Goal: Task Accomplishment & Management: Manage account settings

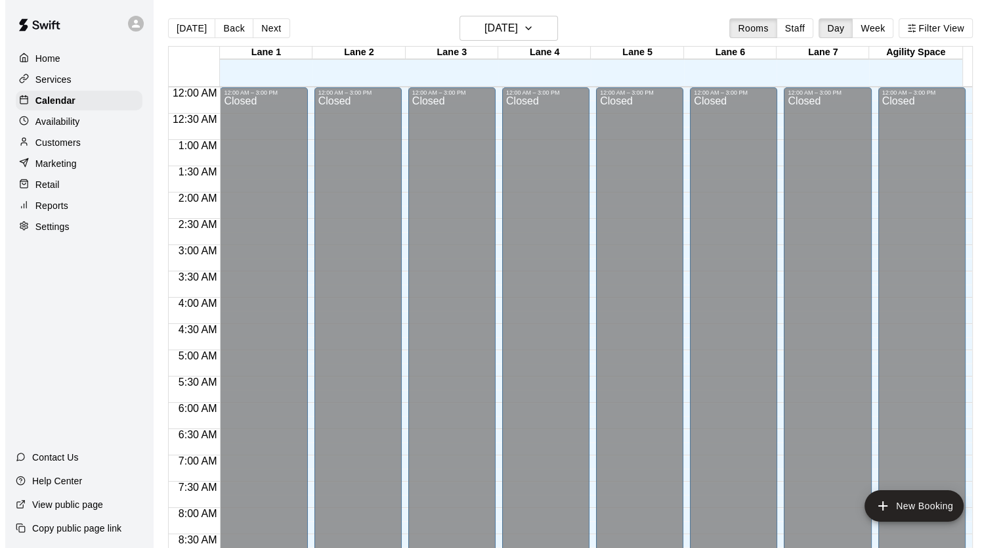
scroll to position [745, 0]
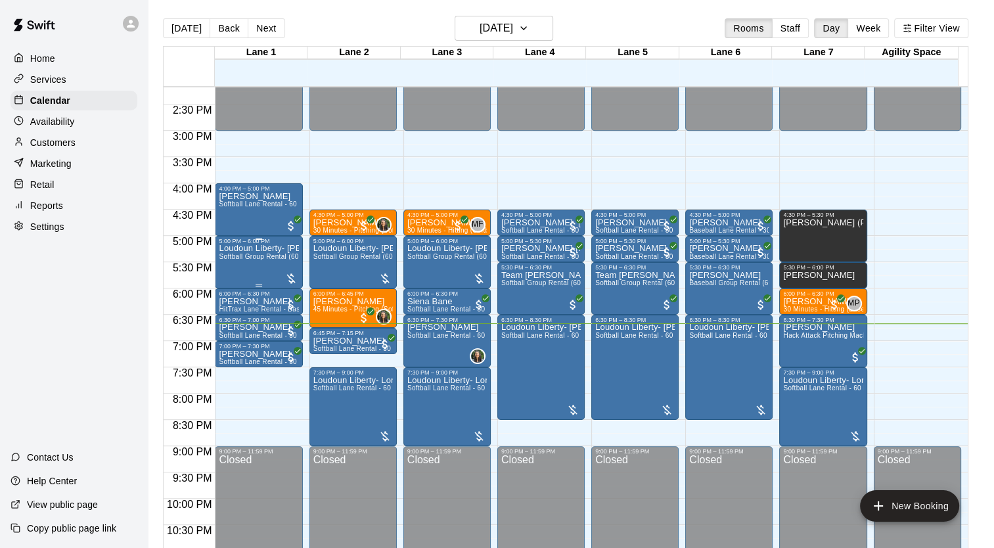
click at [267, 258] on span "Softball Group Rental (60 Min)" at bounding box center [266, 256] width 95 height 7
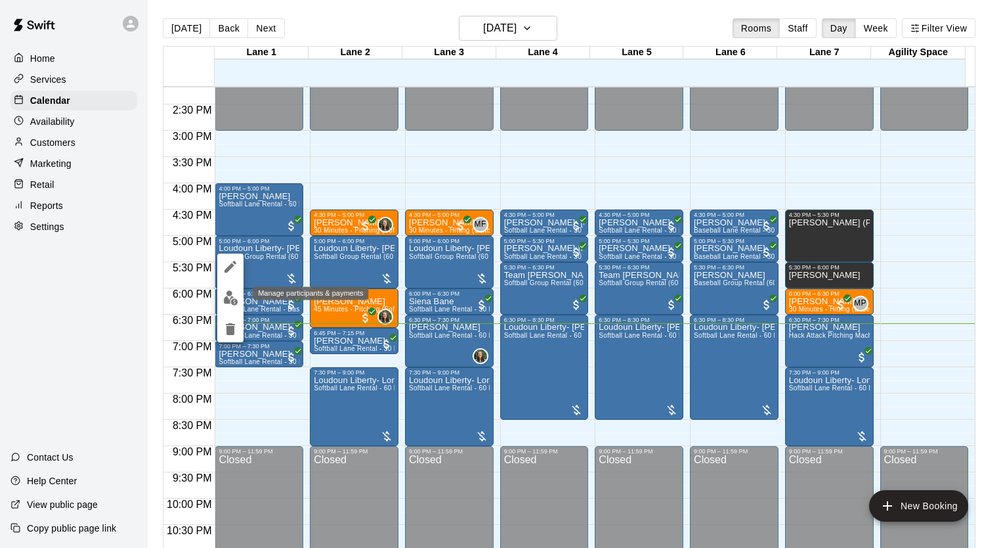
click at [226, 294] on img "edit" at bounding box center [230, 297] width 15 height 15
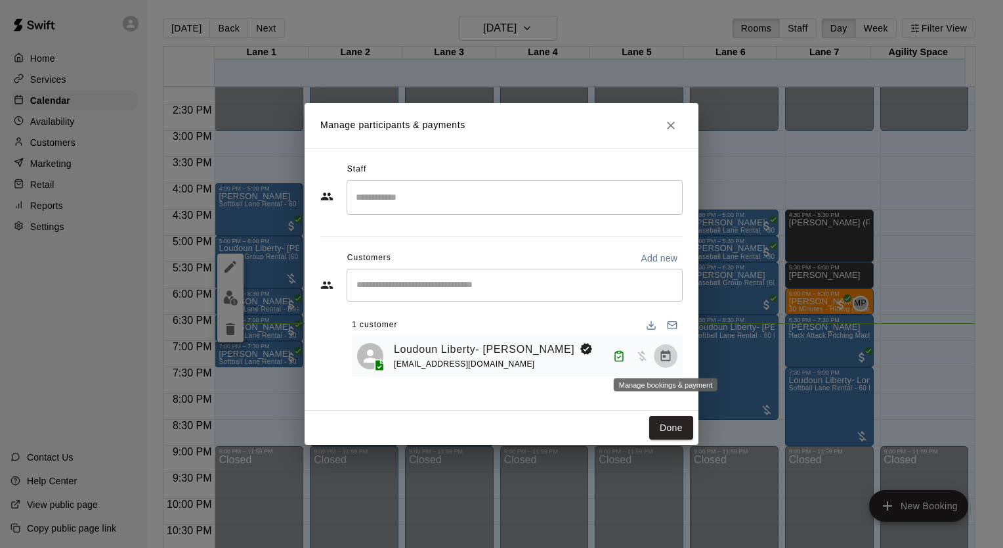
click at [671, 356] on icon "Manage bookings & payment" at bounding box center [665, 355] width 13 height 13
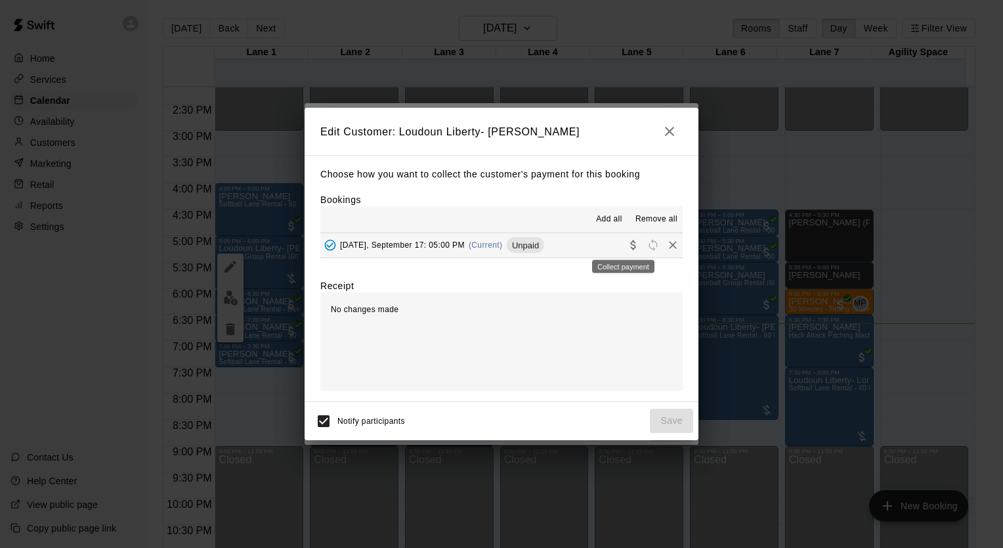
click at [627, 246] on icon "Collect payment" at bounding box center [633, 244] width 13 height 13
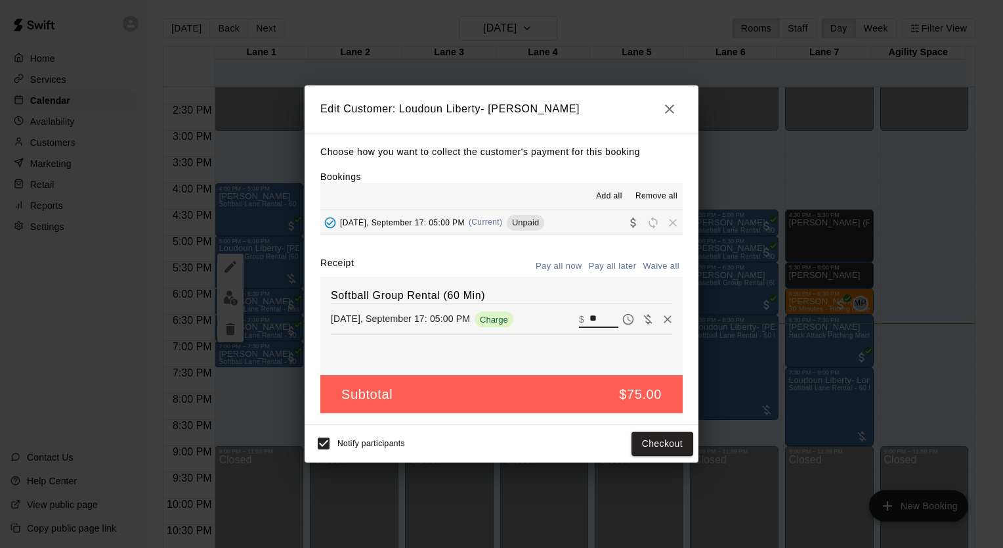
drag, startPoint x: 605, startPoint y: 315, endPoint x: 567, endPoint y: 322, distance: 38.8
click at [567, 322] on div "[DATE], September 17: 05:00 PM Charge ​ $ **" at bounding box center [502, 319] width 342 height 20
type input "***"
click at [658, 442] on button "Checkout" at bounding box center [663, 443] width 62 height 24
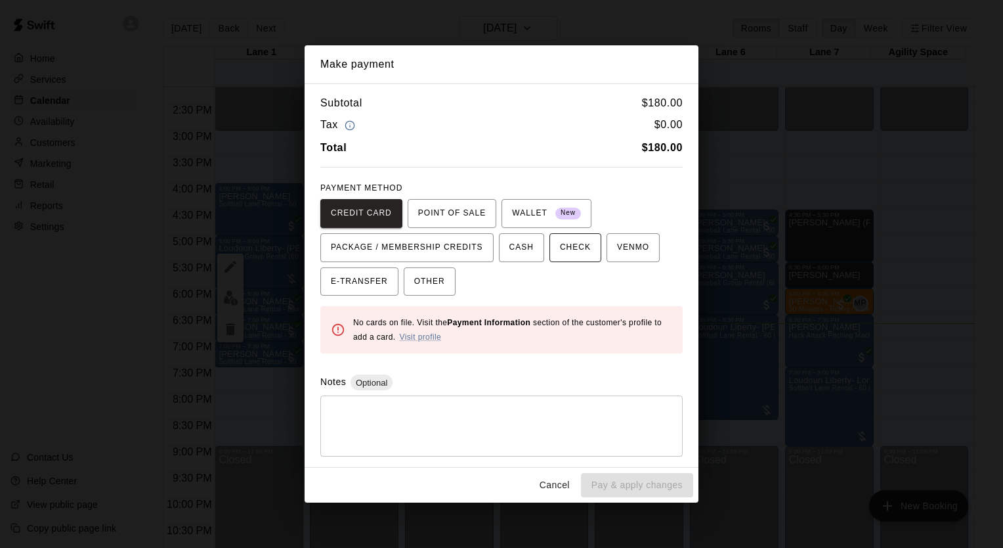
click at [560, 247] on span "CHECK" at bounding box center [575, 247] width 31 height 21
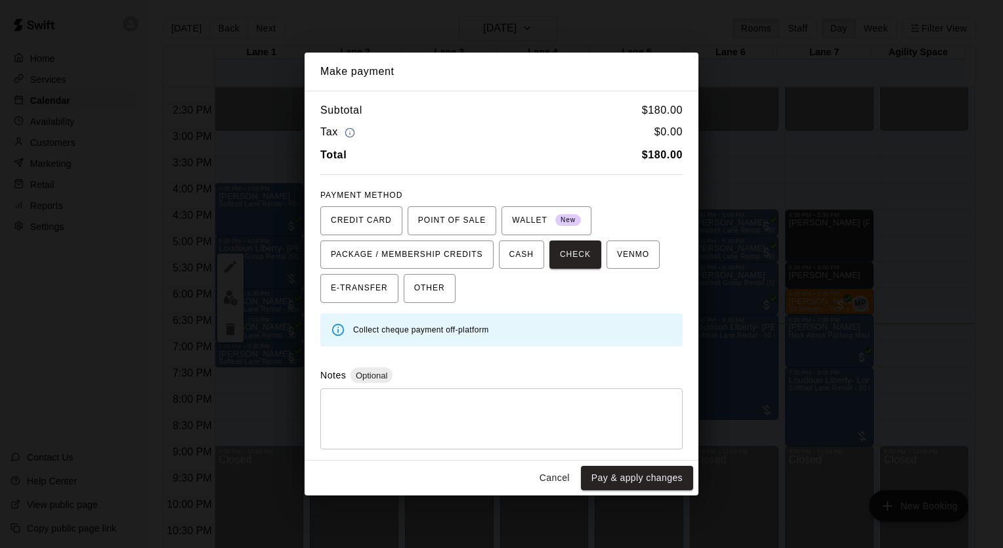
click at [450, 424] on textarea at bounding box center [502, 418] width 344 height 39
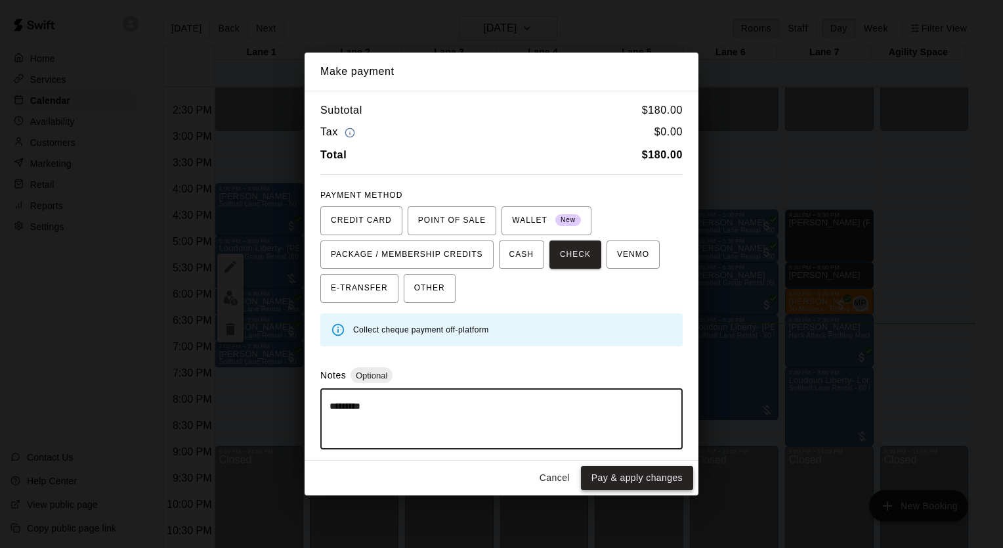
type textarea "*********"
click at [642, 472] on button "Pay & apply changes" at bounding box center [637, 478] width 112 height 24
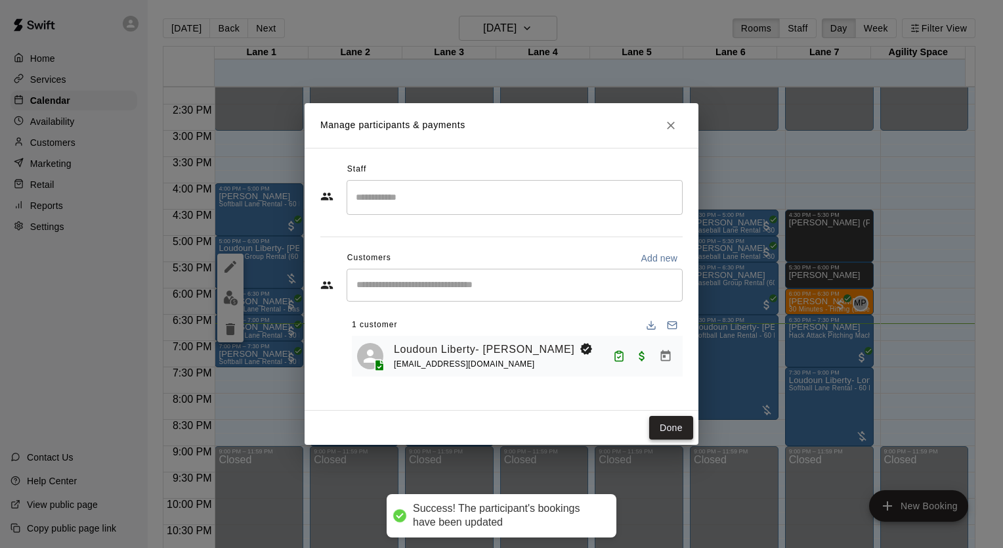
click at [678, 422] on button "Done" at bounding box center [672, 428] width 44 height 24
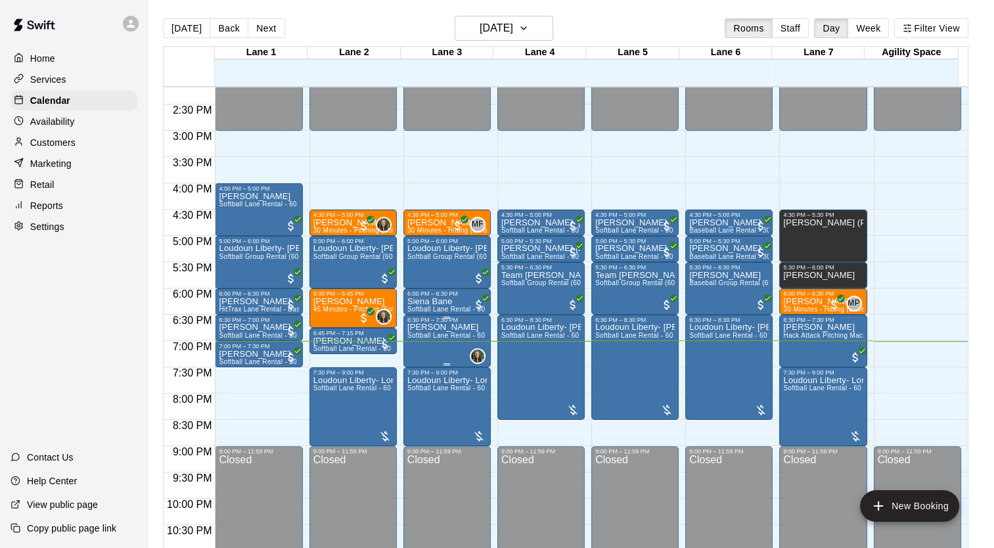
click at [445, 332] on span "Softball Lane Rental - 60 Minutes" at bounding box center [459, 335] width 104 height 7
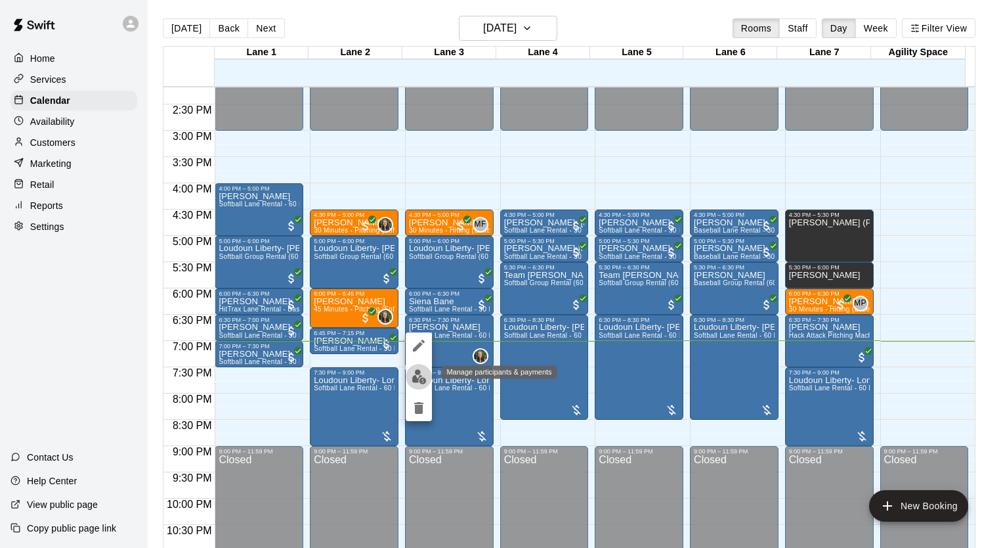
click at [423, 374] on img "edit" at bounding box center [419, 376] width 15 height 15
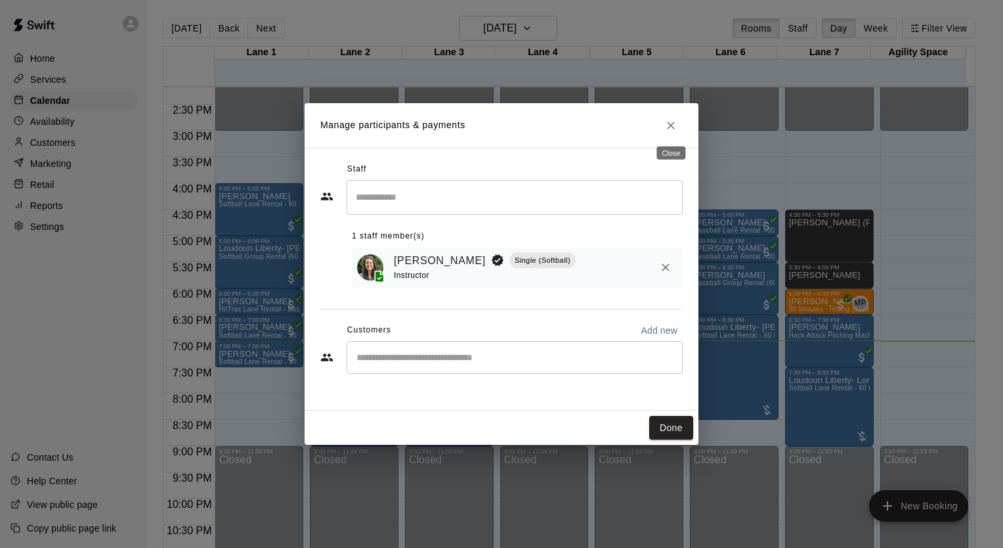
click at [675, 125] on icon "Close" at bounding box center [671, 125] width 13 height 13
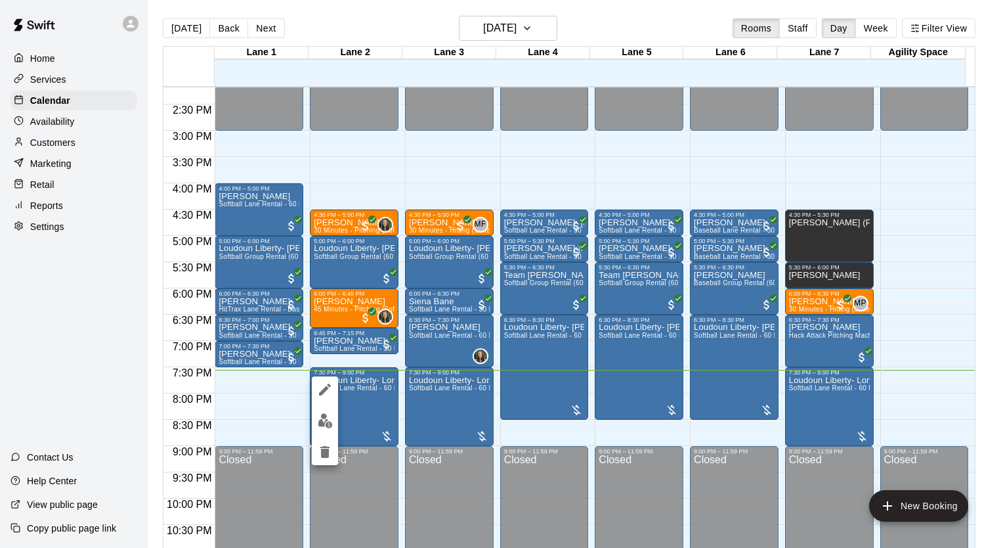
click at [326, 424] on img "edit" at bounding box center [325, 420] width 15 height 15
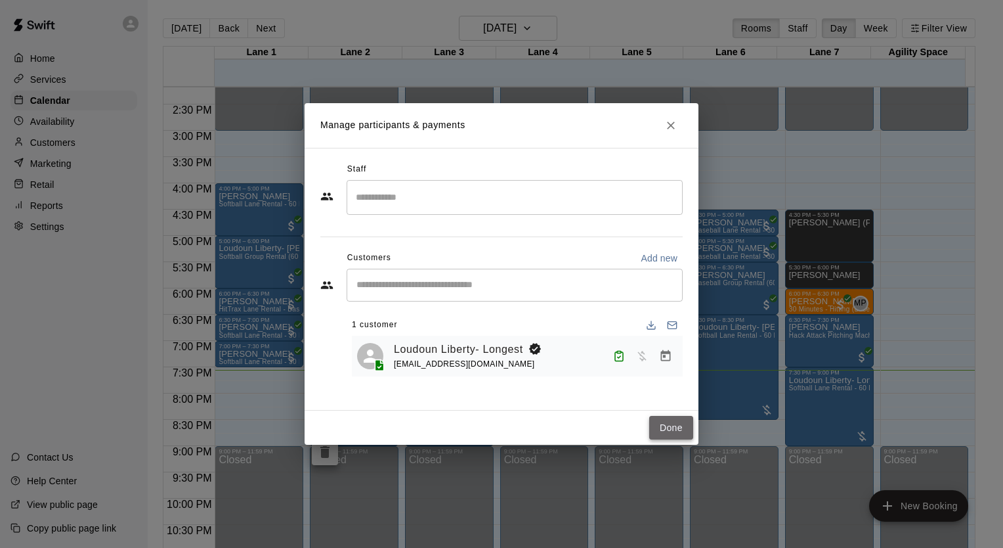
click at [672, 434] on button "Done" at bounding box center [672, 428] width 44 height 24
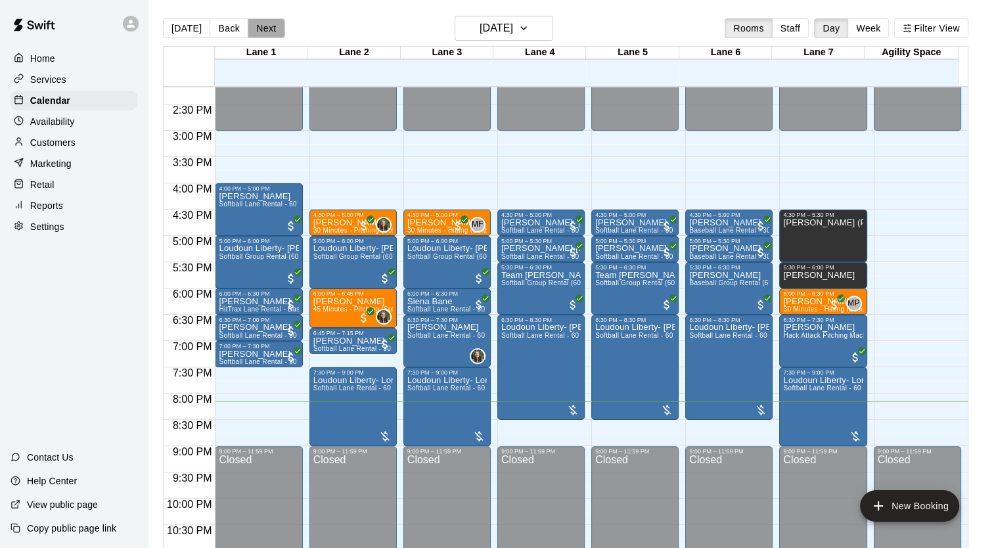
click at [264, 28] on button "Next" at bounding box center [266, 28] width 37 height 20
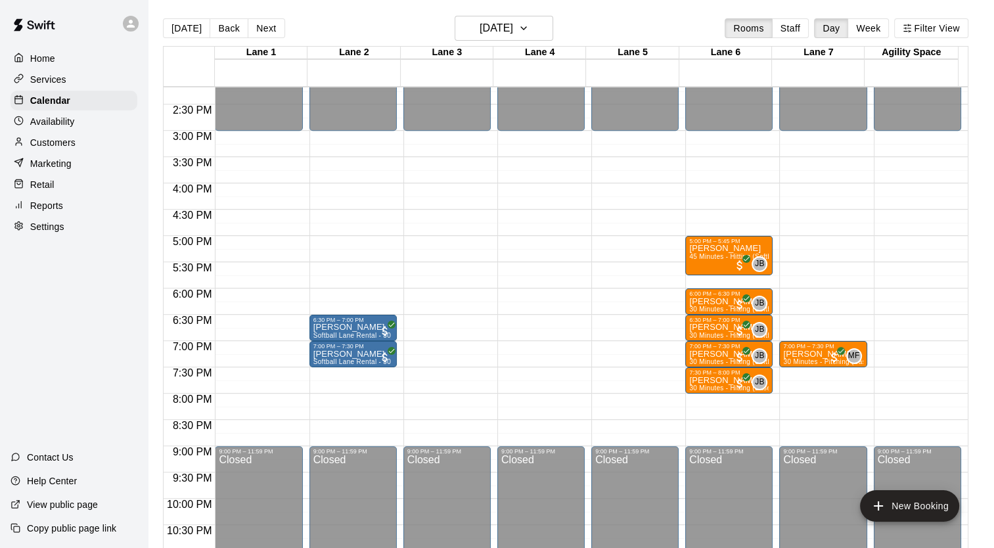
click at [263, 28] on button "Next" at bounding box center [266, 28] width 37 height 20
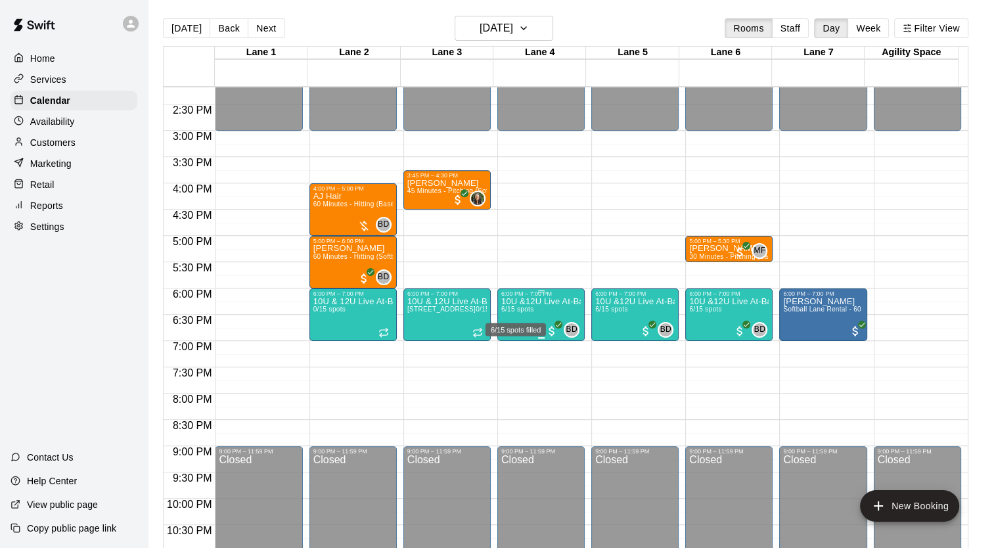
click at [512, 314] on div "6/15 spots filled" at bounding box center [515, 326] width 63 height 24
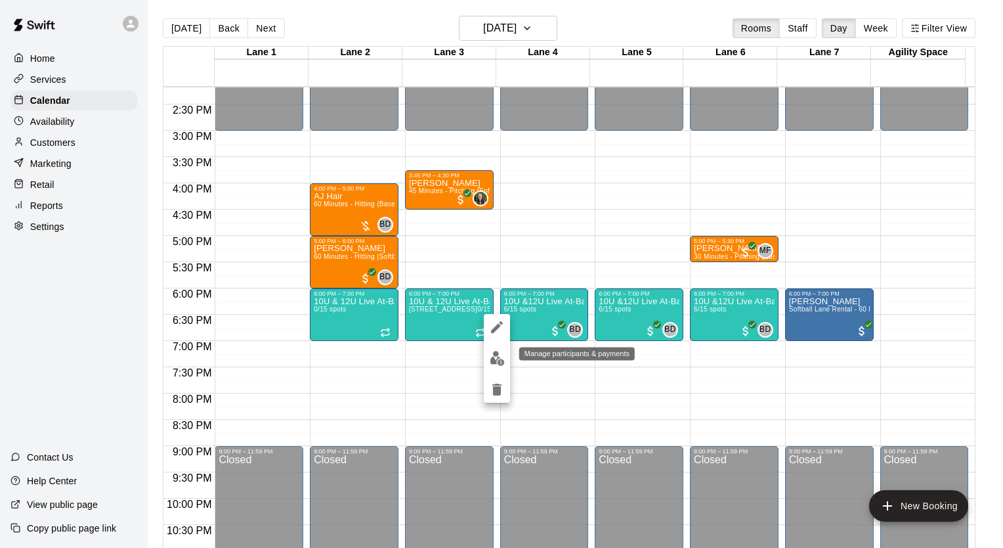
click at [491, 360] on img "edit" at bounding box center [497, 358] width 15 height 15
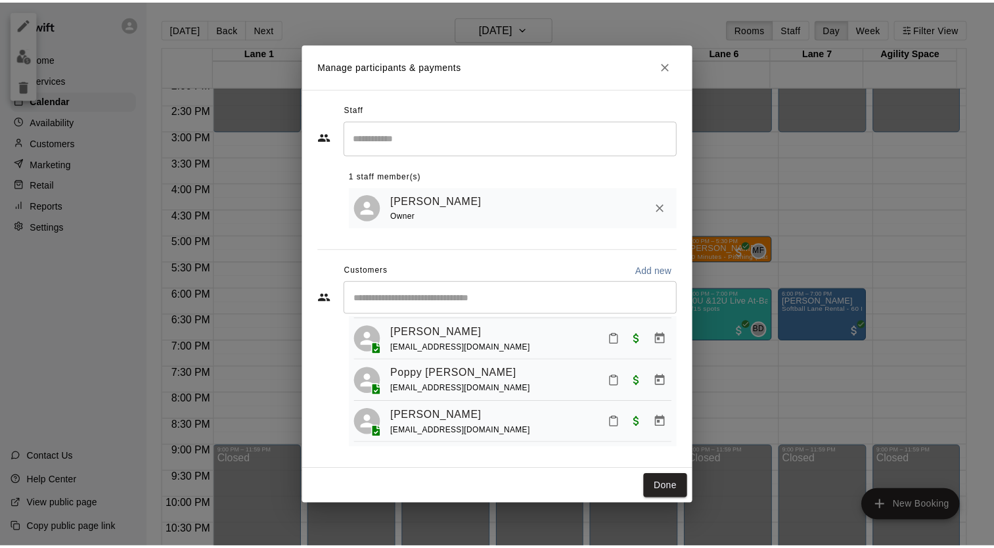
scroll to position [166, 0]
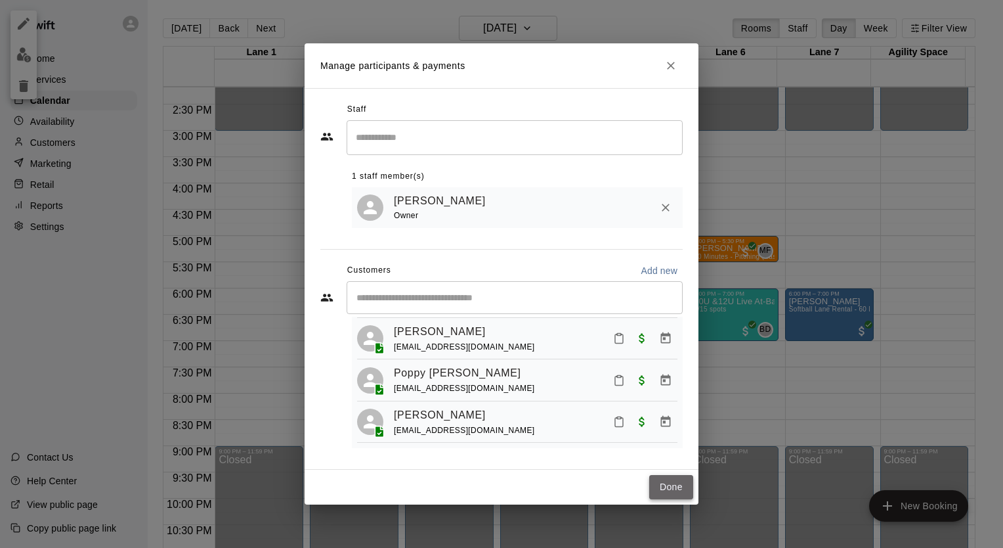
click at [666, 491] on button "Done" at bounding box center [672, 487] width 44 height 24
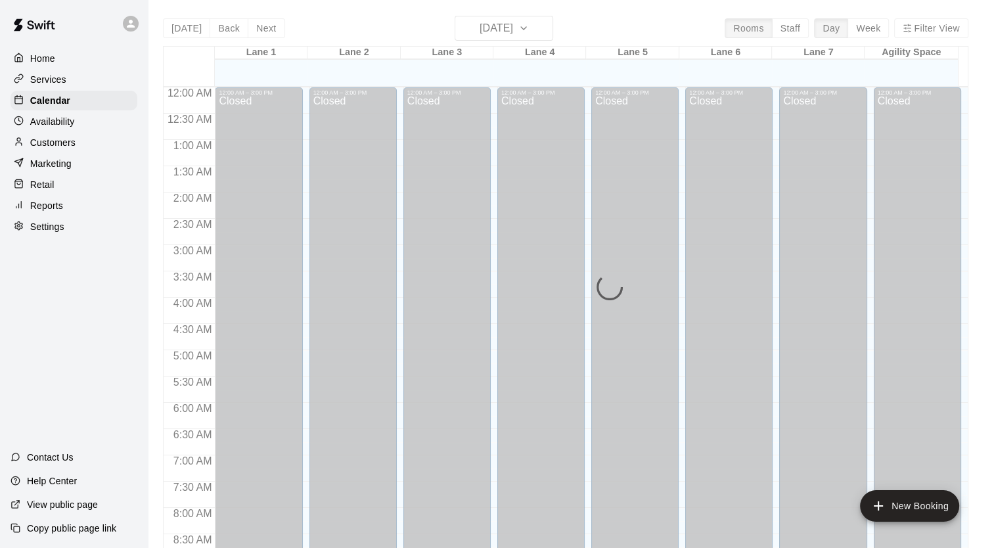
scroll to position [745, 0]
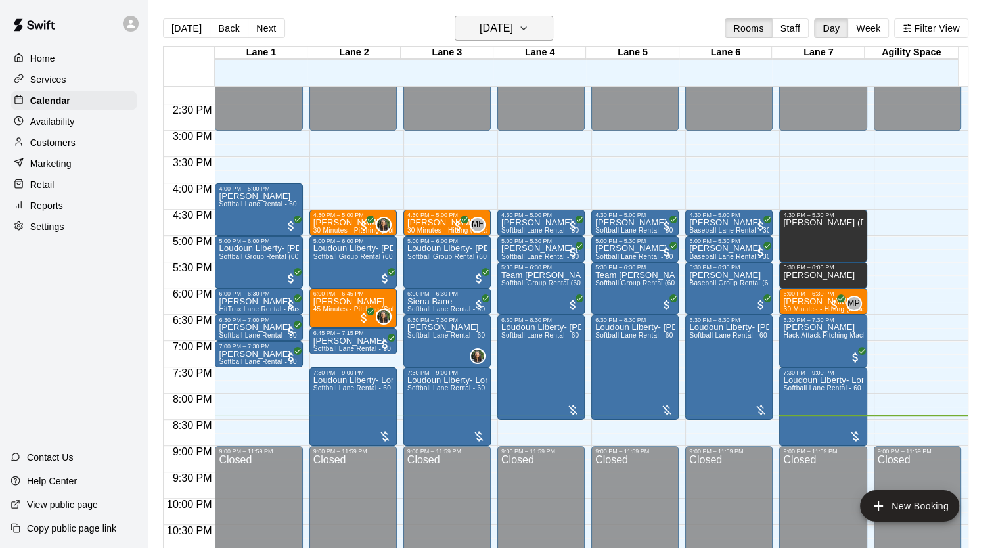
click at [529, 33] on icon "button" at bounding box center [523, 28] width 11 height 16
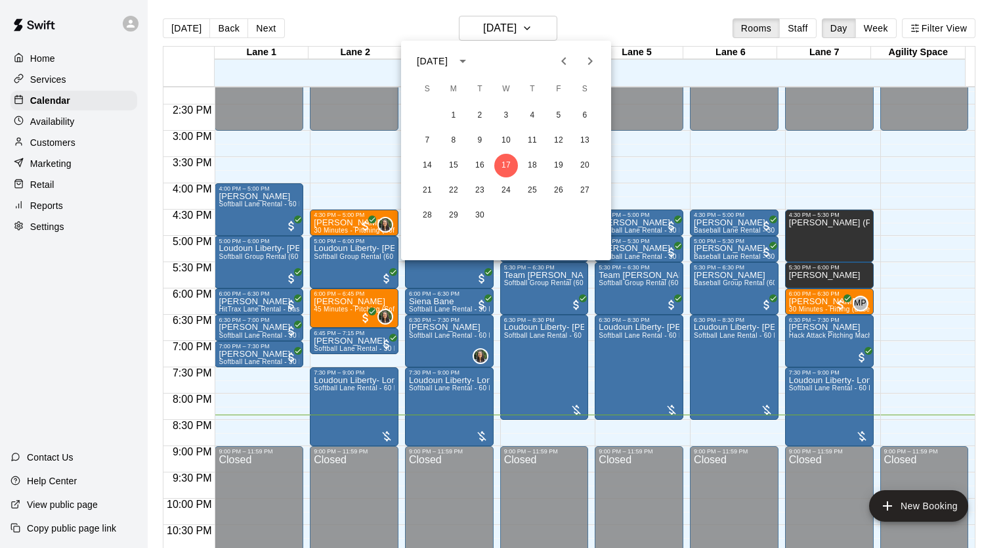
click at [592, 60] on icon "Next month" at bounding box center [590, 61] width 5 height 8
click at [535, 164] on button "15" at bounding box center [533, 166] width 24 height 24
